Goal: Task Accomplishment & Management: Use online tool/utility

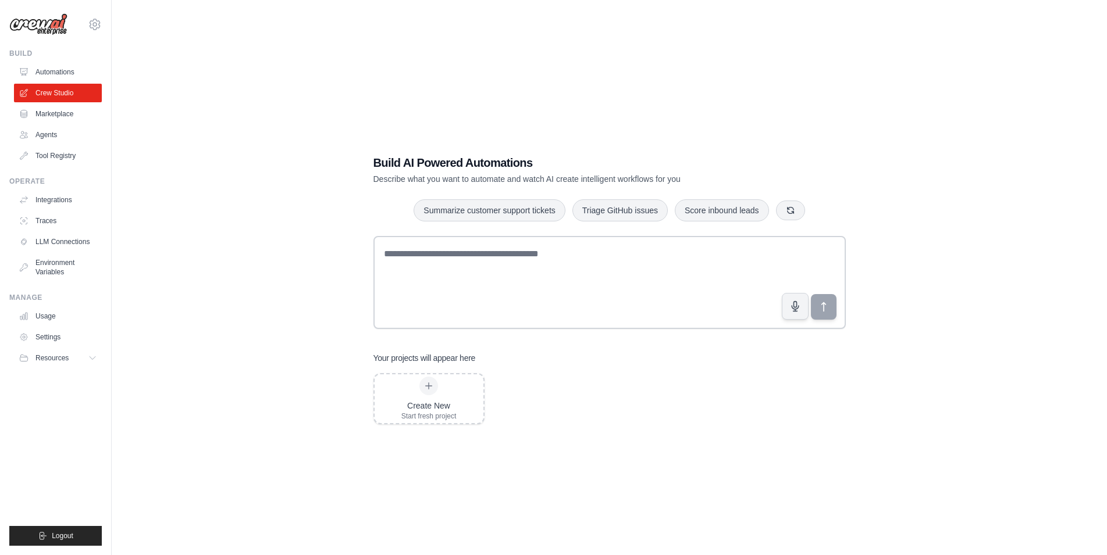
scroll to position [23, 0]
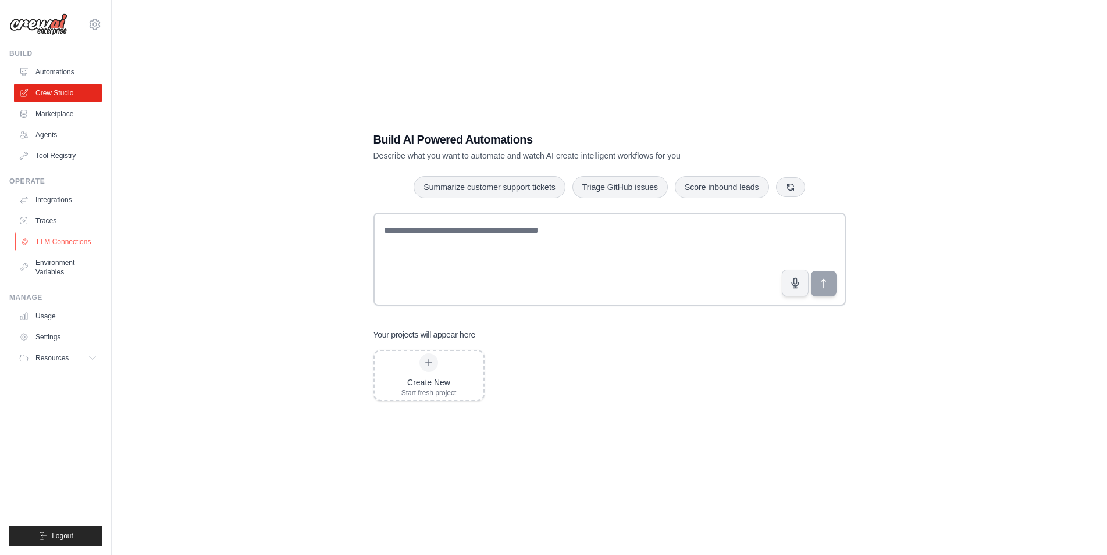
click at [65, 242] on link "LLM Connections" at bounding box center [59, 242] width 88 height 19
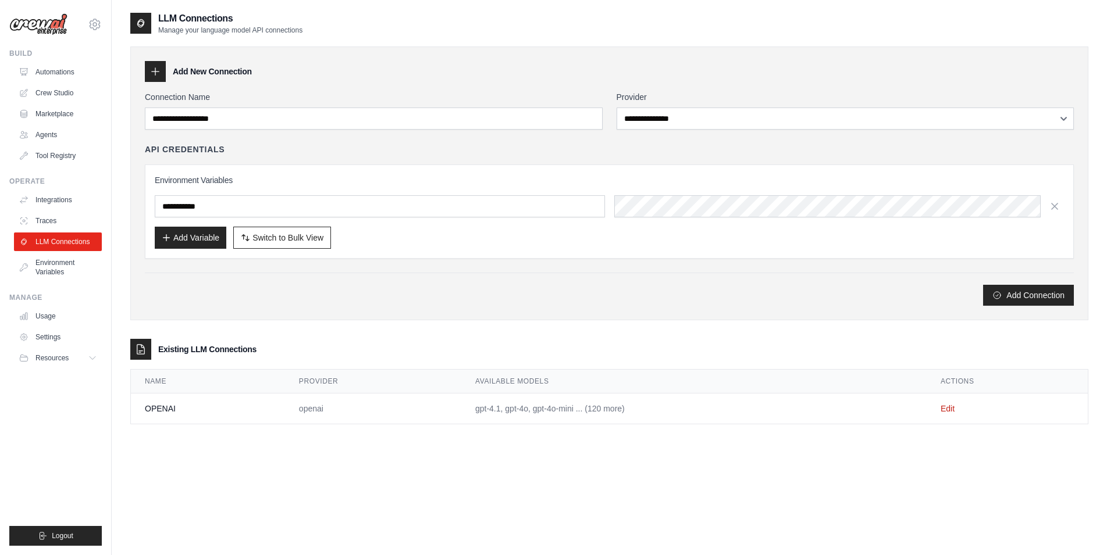
click at [518, 409] on td "gpt-4.1, gpt-4o, gpt-4o-mini ... (120 more)" at bounding box center [693, 409] width 465 height 31
click at [140, 351] on icon at bounding box center [141, 349] width 8 height 9
click at [162, 410] on td "OPENAI" at bounding box center [208, 409] width 154 height 31
click at [67, 94] on link "Crew Studio" at bounding box center [59, 93] width 88 height 19
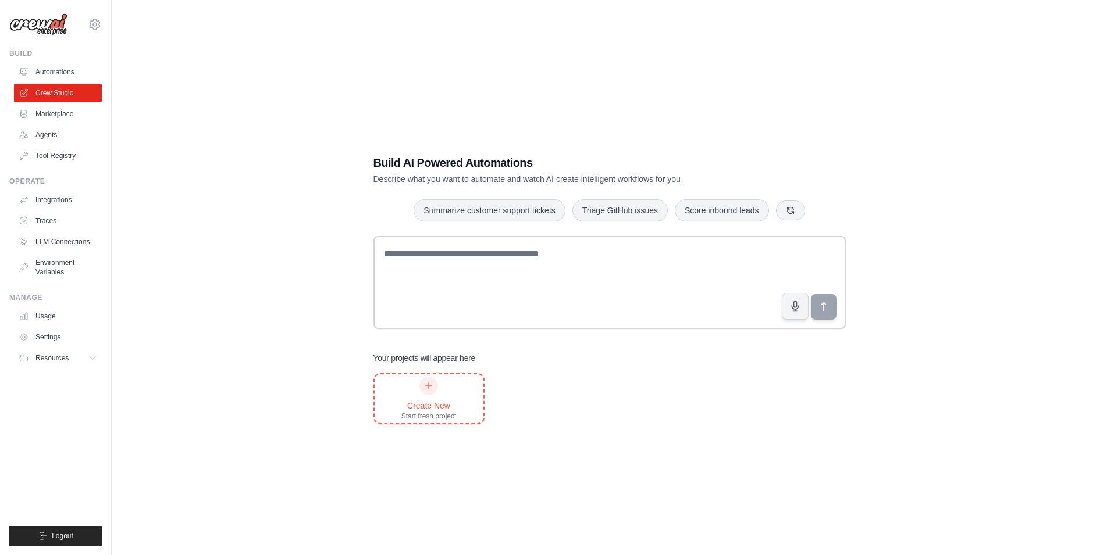
click at [456, 391] on div "Create New Start fresh project" at bounding box center [428, 399] width 55 height 44
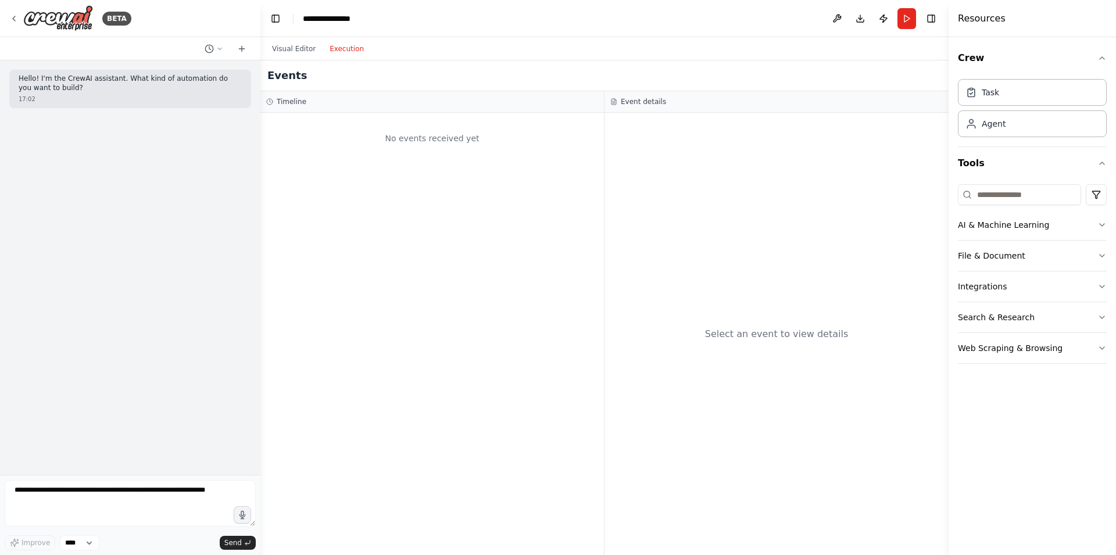
click at [344, 49] on button "Execution" at bounding box center [347, 49] width 48 height 14
click at [279, 48] on button "Visual Editor" at bounding box center [294, 49] width 58 height 14
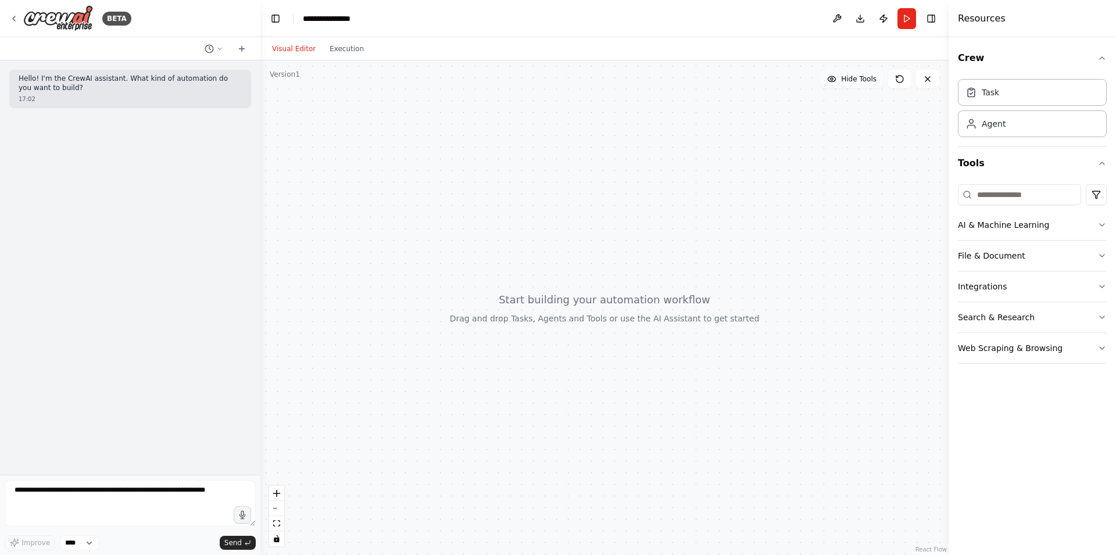
click at [850, 76] on span "Hide Tools" at bounding box center [858, 78] width 35 height 9
click at [850, 76] on span "Show Tools" at bounding box center [858, 78] width 38 height 9
click at [1100, 225] on icon "button" at bounding box center [1102, 224] width 9 height 9
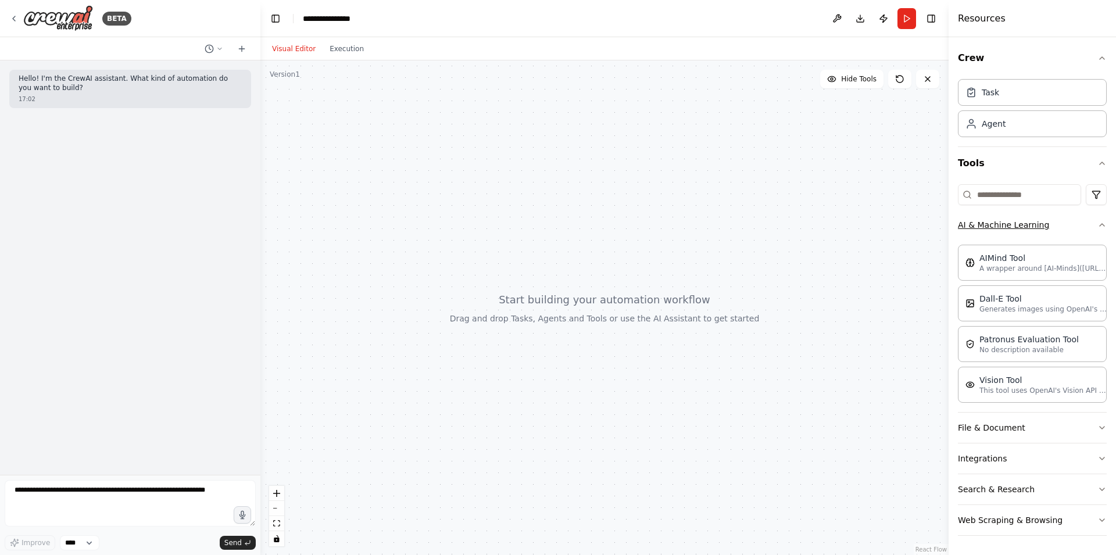
click at [1101, 225] on icon "button" at bounding box center [1102, 224] width 9 height 9
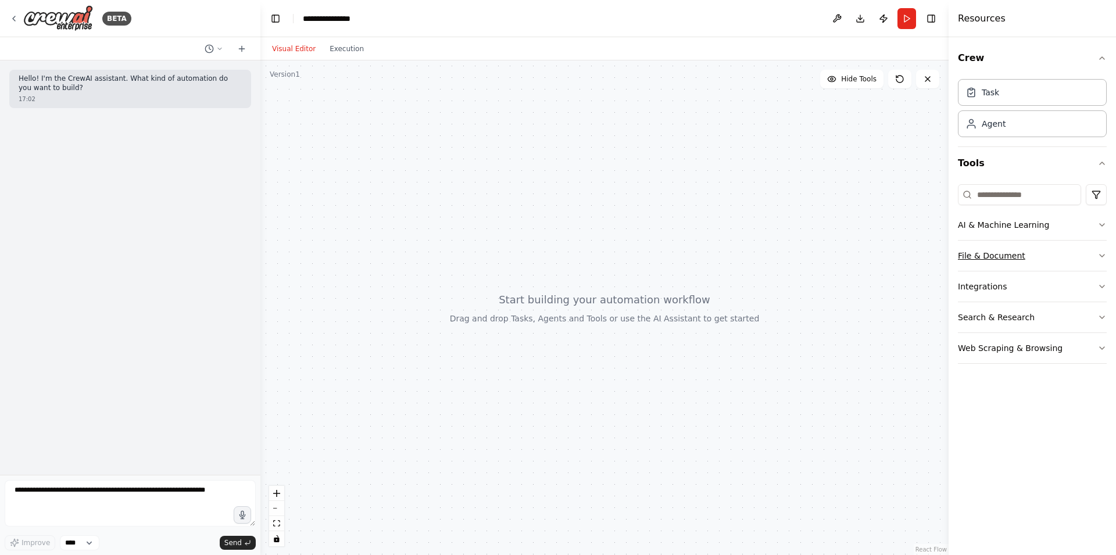
click at [1101, 259] on icon "button" at bounding box center [1102, 255] width 9 height 9
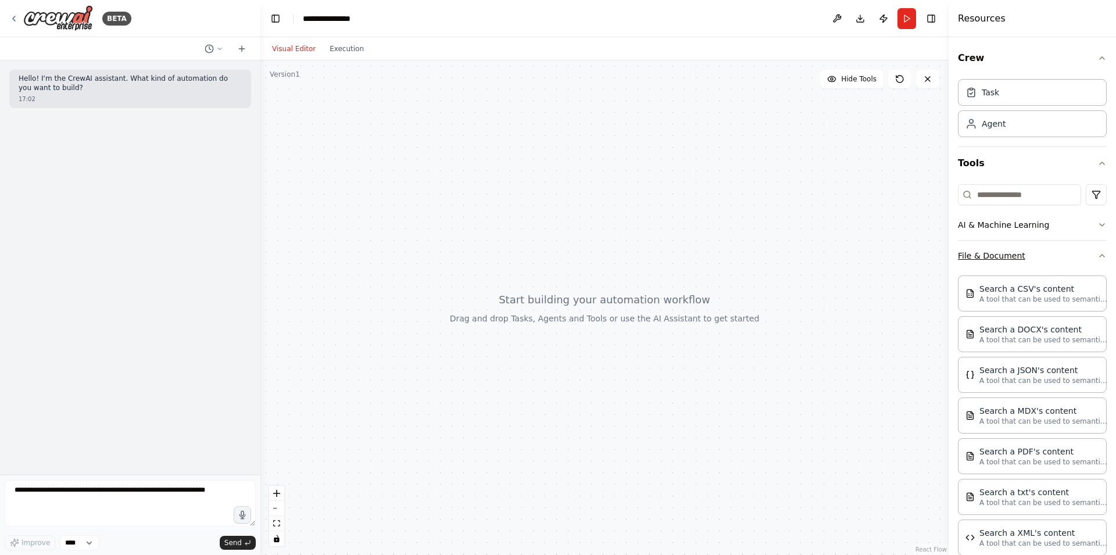
click at [1098, 255] on icon "button" at bounding box center [1102, 255] width 9 height 9
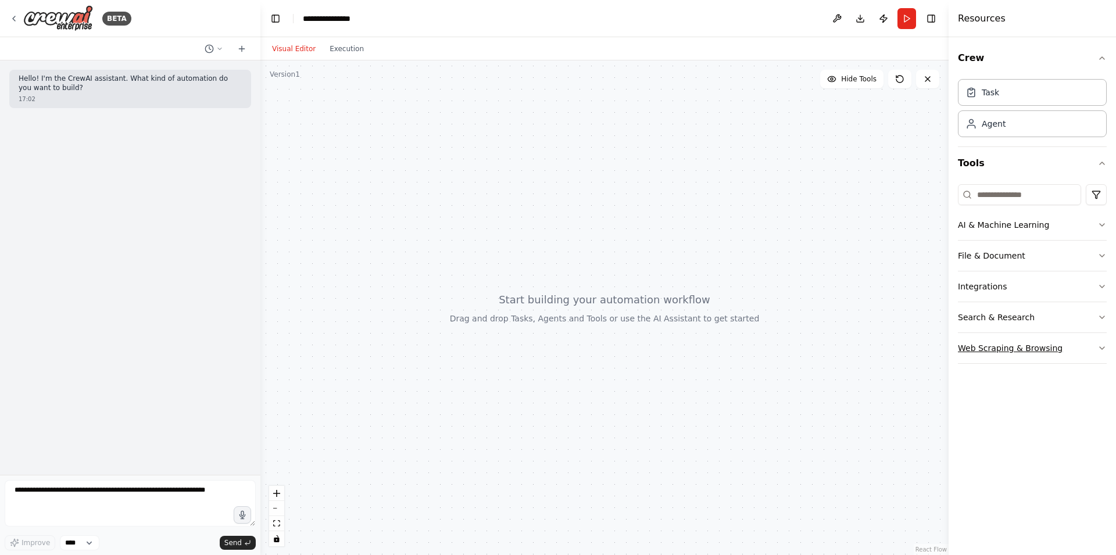
click at [1104, 349] on icon "button" at bounding box center [1102, 348] width 9 height 9
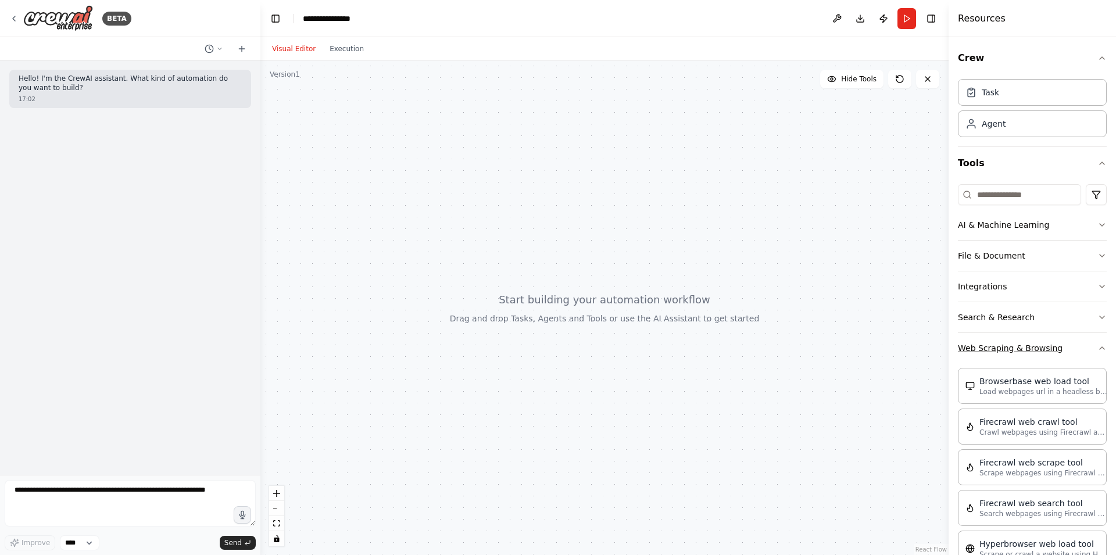
click at [1096, 347] on div "Crew Task Agent Tools AI & Machine Learning File & Document Integrations Search…" at bounding box center [1032, 296] width 167 height 518
click at [1098, 348] on icon "button" at bounding box center [1102, 348] width 9 height 9
